Goal: Information Seeking & Learning: Check status

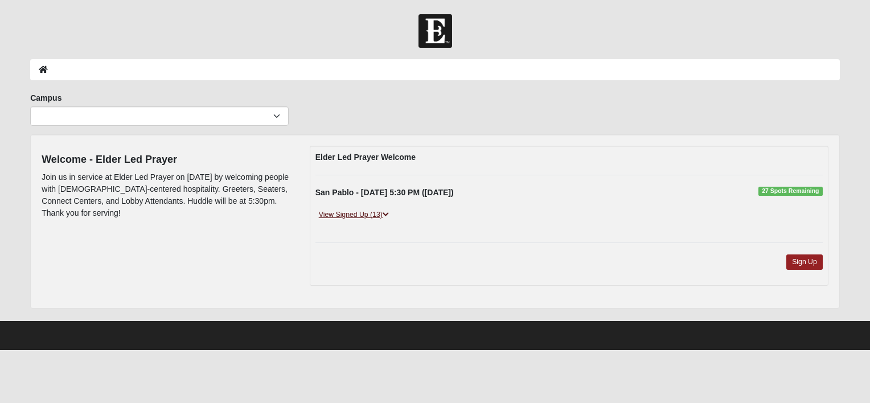
click at [368, 212] on link "View Signed Up (13)" at bounding box center [353, 215] width 77 height 12
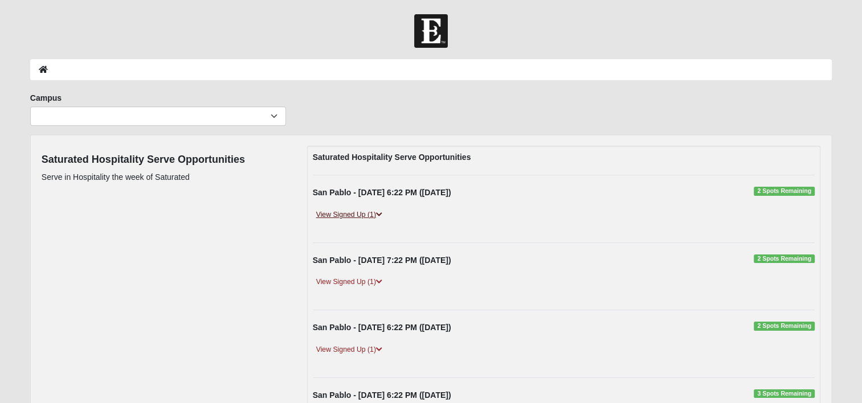
click at [341, 214] on link "View Signed Up (1)" at bounding box center [349, 215] width 73 height 12
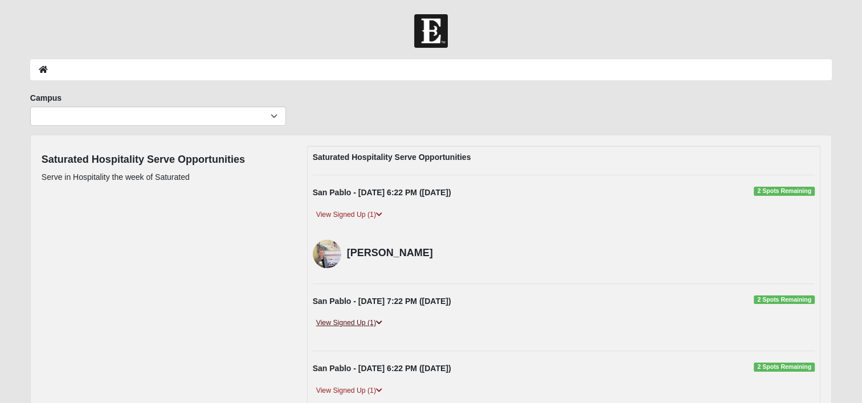
click at [342, 318] on link "View Signed Up (1)" at bounding box center [349, 323] width 73 height 12
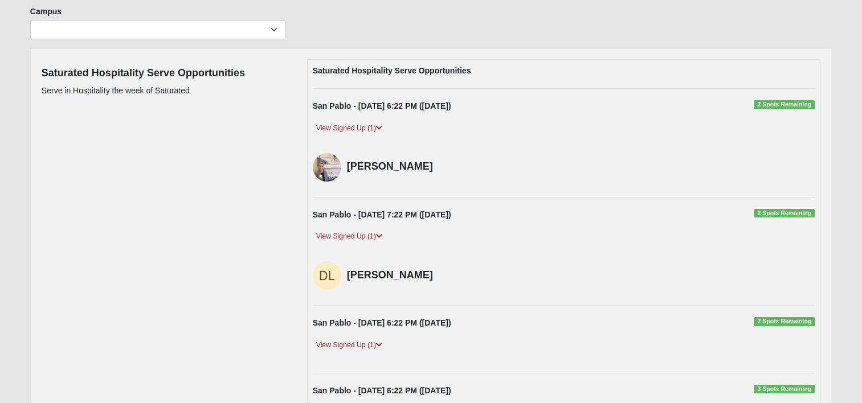
scroll to position [114, 0]
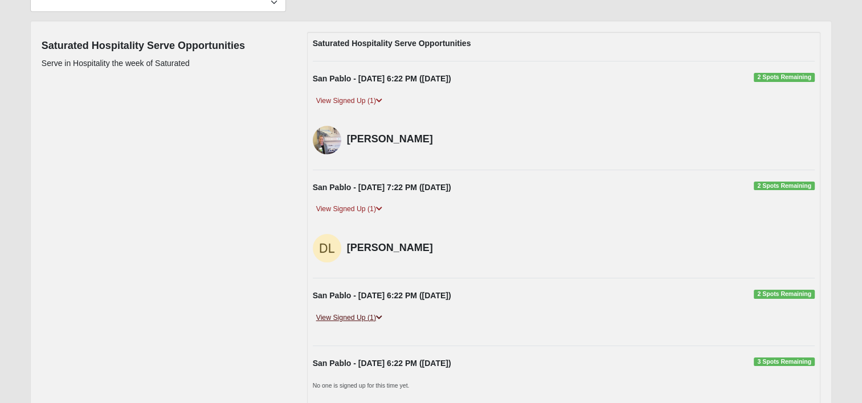
click at [344, 315] on link "View Signed Up (1)" at bounding box center [349, 318] width 73 height 12
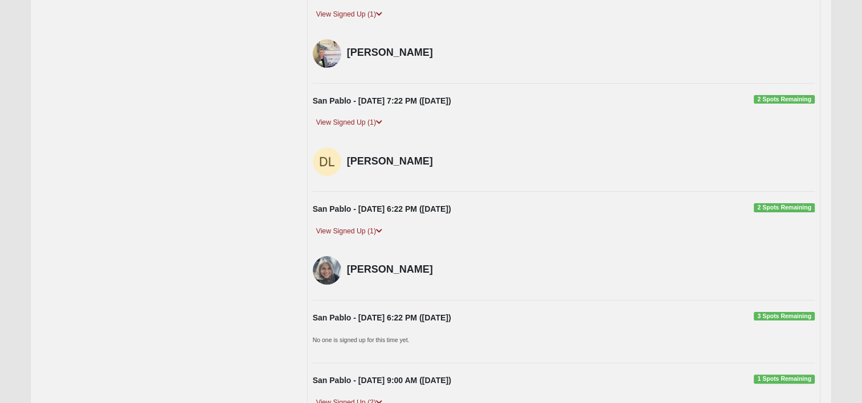
scroll to position [228, 0]
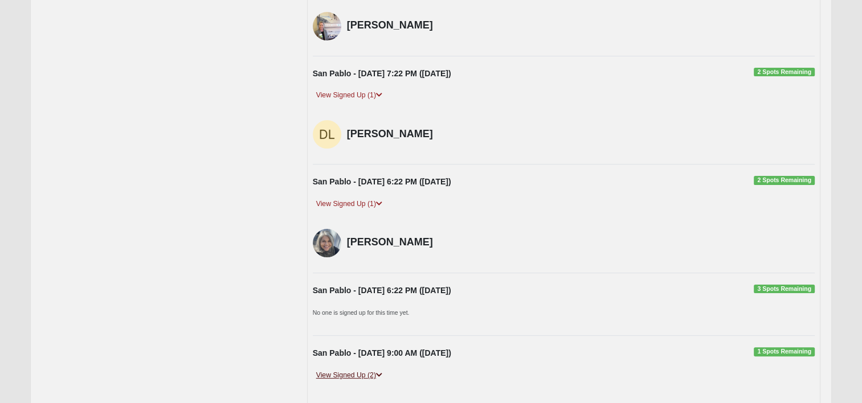
click at [344, 371] on link "View Signed Up (2)" at bounding box center [349, 376] width 73 height 12
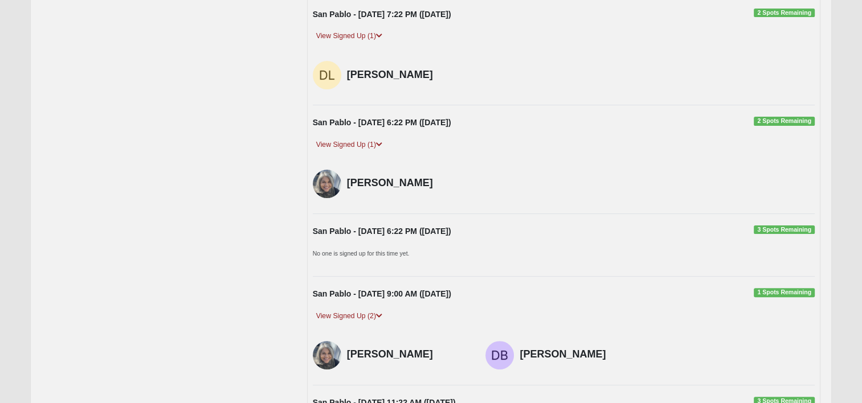
scroll to position [285, 0]
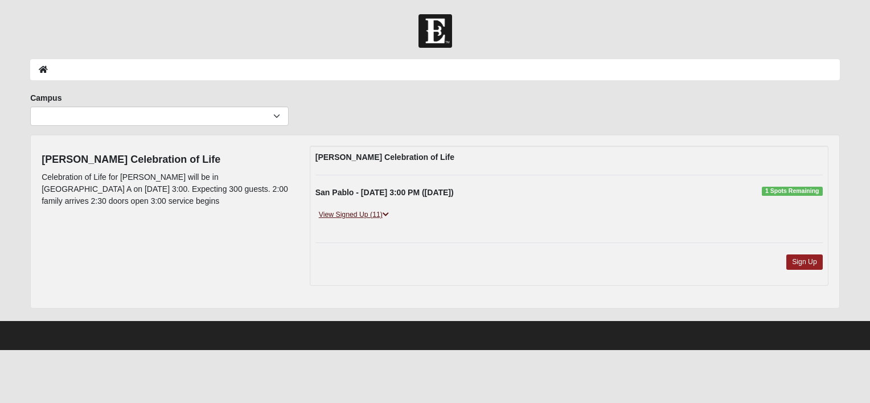
click at [350, 215] on link "View Signed Up (11)" at bounding box center [353, 215] width 77 height 12
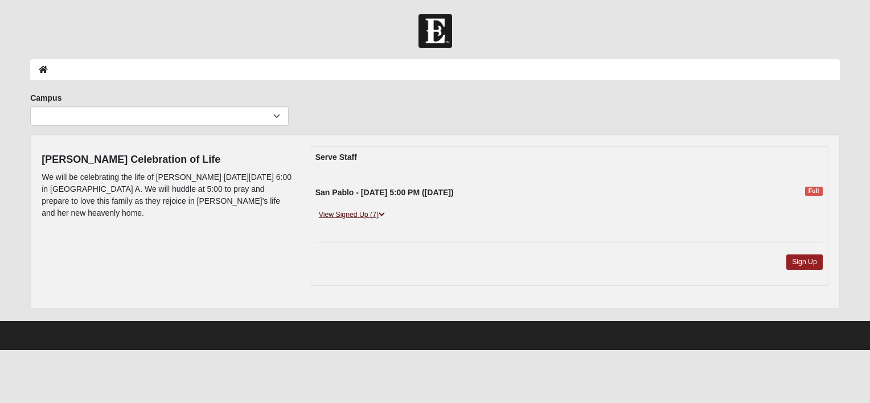
click at [350, 216] on link "View Signed Up (7)" at bounding box center [351, 215] width 73 height 12
